Goal: Task Accomplishment & Management: Manage account settings

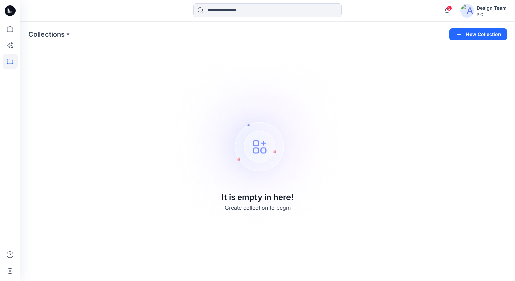
click at [470, 8] on img at bounding box center [466, 10] width 13 height 13
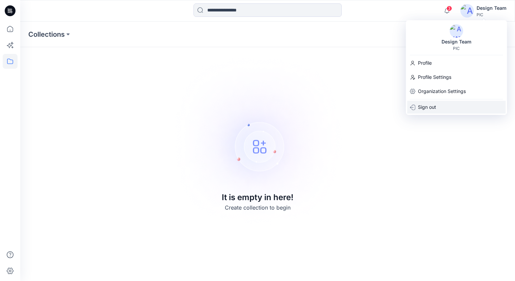
click at [427, 108] on p "Sign out" at bounding box center [427, 107] width 18 height 13
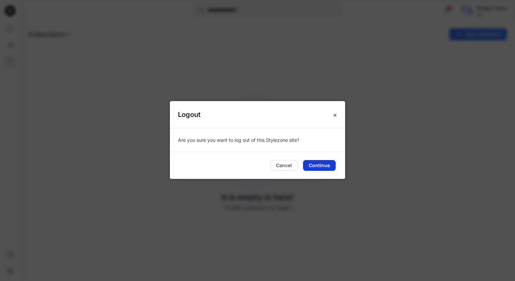
click at [321, 166] on button "Continue" at bounding box center [319, 165] width 33 height 11
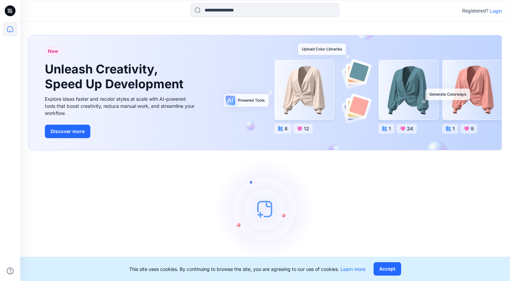
click at [496, 13] on p "Login" at bounding box center [496, 10] width 12 height 7
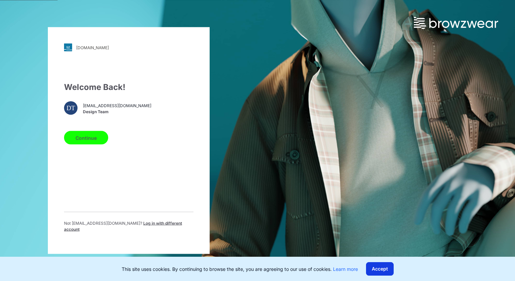
click at [385, 272] on button "Accept" at bounding box center [380, 268] width 28 height 13
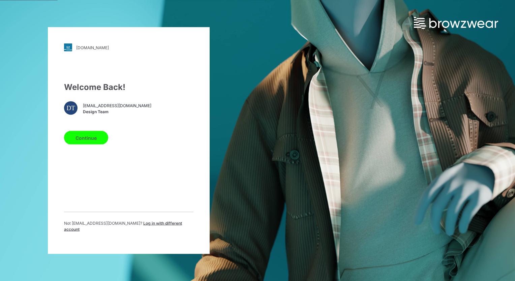
click at [89, 143] on button "Continue" at bounding box center [86, 137] width 44 height 13
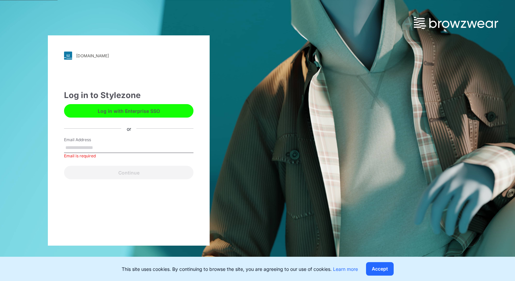
click at [352, 111] on div "[DOMAIN_NAME] Loading... Log in to Stylezone Log in with Enterprise SSO or Emai…" at bounding box center [257, 140] width 515 height 281
click at [284, 26] on div at bounding box center [257, 14] width 515 height 29
click at [378, 272] on button "Accept" at bounding box center [380, 268] width 28 height 13
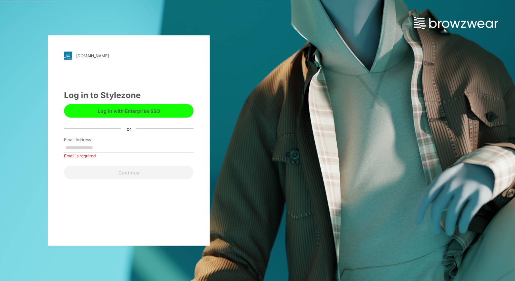
drag, startPoint x: 347, startPoint y: 57, endPoint x: 485, endPoint y: 1, distance: 149.3
click at [349, 56] on div "pic.stylezone.com Loading... Log in to Stylezone Log in with Enterprise SSO or …" at bounding box center [257, 140] width 515 height 281
click at [423, 61] on div "pic.stylezone.com Loading... Log in to Stylezone Log in with Enterprise SSO or …" at bounding box center [257, 140] width 515 height 281
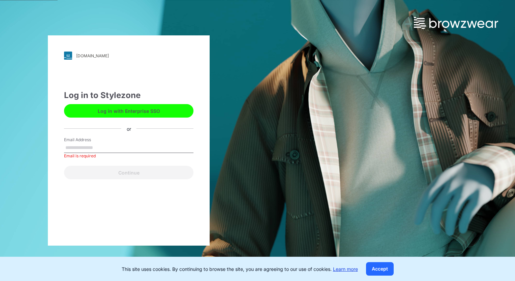
click at [348, 270] on link "Learn more" at bounding box center [345, 269] width 25 height 6
click at [124, 110] on button "Log in with Enterprise SSO" at bounding box center [128, 110] width 129 height 13
click at [98, 143] on input "Email Address" at bounding box center [128, 148] width 129 height 10
click at [96, 141] on label "Email Address" at bounding box center [87, 140] width 47 height 6
click at [96, 143] on input "Email Address" at bounding box center [128, 148] width 129 height 10
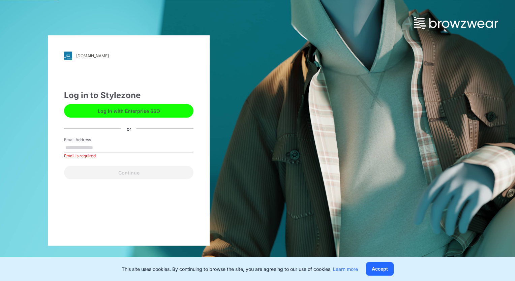
click at [85, 158] on div "Email is required" at bounding box center [128, 156] width 129 height 6
click at [117, 112] on button "Log in with Enterprise SSO" at bounding box center [128, 110] width 129 height 13
click at [350, 50] on div "pic.stylezone.com Loading... Log in to Stylezone Log in with Enterprise SSO or …" at bounding box center [257, 140] width 515 height 281
drag, startPoint x: 350, startPoint y: 50, endPoint x: 346, endPoint y: 46, distance: 5.5
click at [346, 46] on div "pic.stylezone.com Loading... Log in to Stylezone Log in with Enterprise SSO or …" at bounding box center [257, 140] width 515 height 281
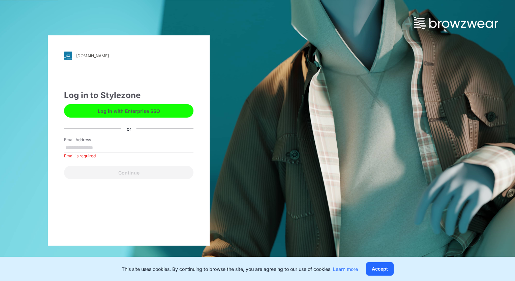
click at [236, 72] on div "[DOMAIN_NAME] Loading... Log in to Stylezone Log in with Enterprise SSO or Emai…" at bounding box center [128, 140] width 257 height 281
click at [149, 116] on button "Log in with Enterprise SSO" at bounding box center [128, 110] width 129 height 13
click at [85, 138] on label "Email Address" at bounding box center [87, 140] width 47 height 6
click at [85, 143] on input "Email Address" at bounding box center [128, 148] width 129 height 10
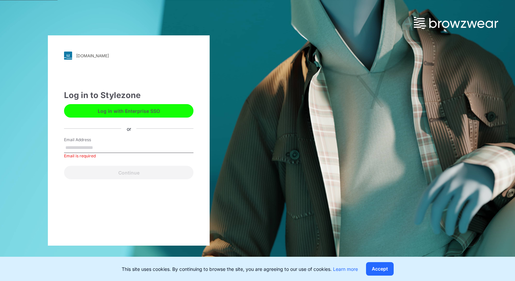
click at [87, 140] on label "Email Address" at bounding box center [87, 140] width 47 height 6
click at [87, 143] on input "Email Address" at bounding box center [128, 148] width 129 height 10
click at [453, 19] on img at bounding box center [456, 23] width 84 height 12
click at [128, 128] on div "or" at bounding box center [128, 128] width 15 height 7
click at [96, 141] on label "Email Address" at bounding box center [87, 140] width 47 height 6
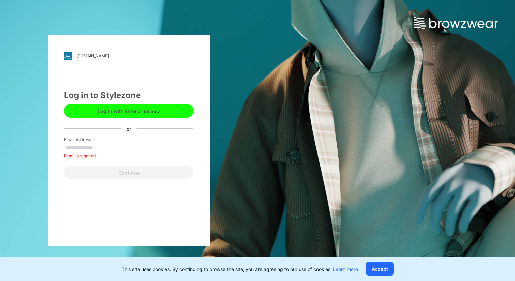
click at [96, 143] on input "Email Address" at bounding box center [128, 148] width 129 height 10
click at [96, 147] on input "Email Address" at bounding box center [128, 148] width 129 height 10
type input "**********"
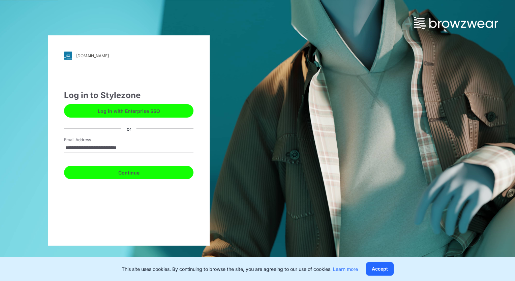
click at [127, 174] on button "Continue" at bounding box center [128, 172] width 129 height 13
